Goal: Transaction & Acquisition: Register for event/course

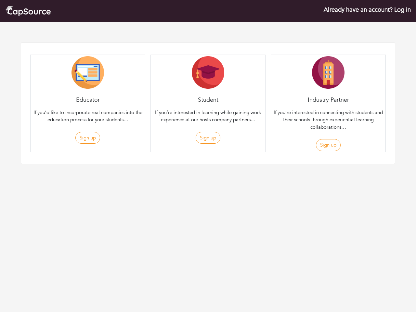
click at [208, 92] on div "Student If you’re interested in learning while gaining work experience at our h…" at bounding box center [208, 104] width 115 height 98
click at [87, 138] on button "Sign up" at bounding box center [87, 138] width 25 height 12
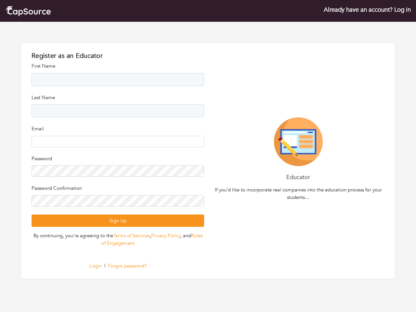
click at [208, 138] on div "Register as an Educator Register as an Student Register as an Company First Nam…" at bounding box center [118, 161] width 180 height 218
click at [328, 145] on div "Educator If you’d like to incorporate real companies into the education process…" at bounding box center [298, 160] width 180 height 87
